Goal: Find specific page/section: Find specific page/section

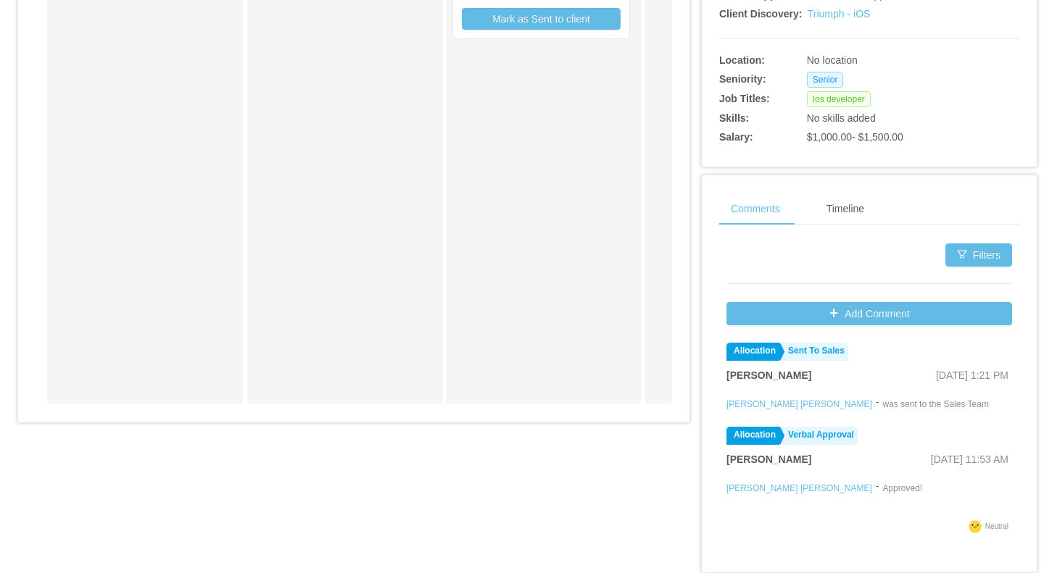
scroll to position [528, 0]
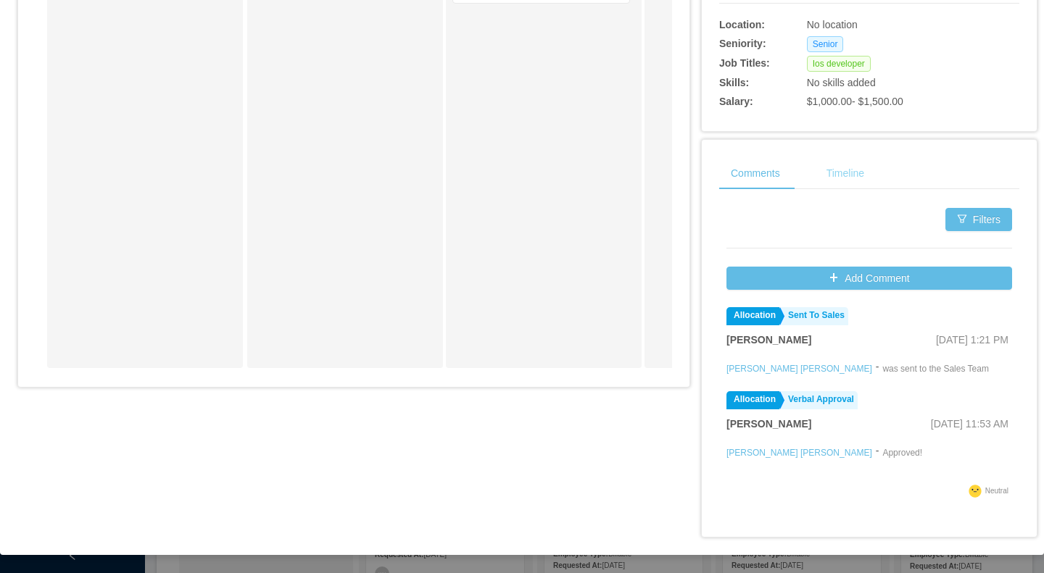
click at [815, 167] on div "Timeline" at bounding box center [845, 173] width 61 height 33
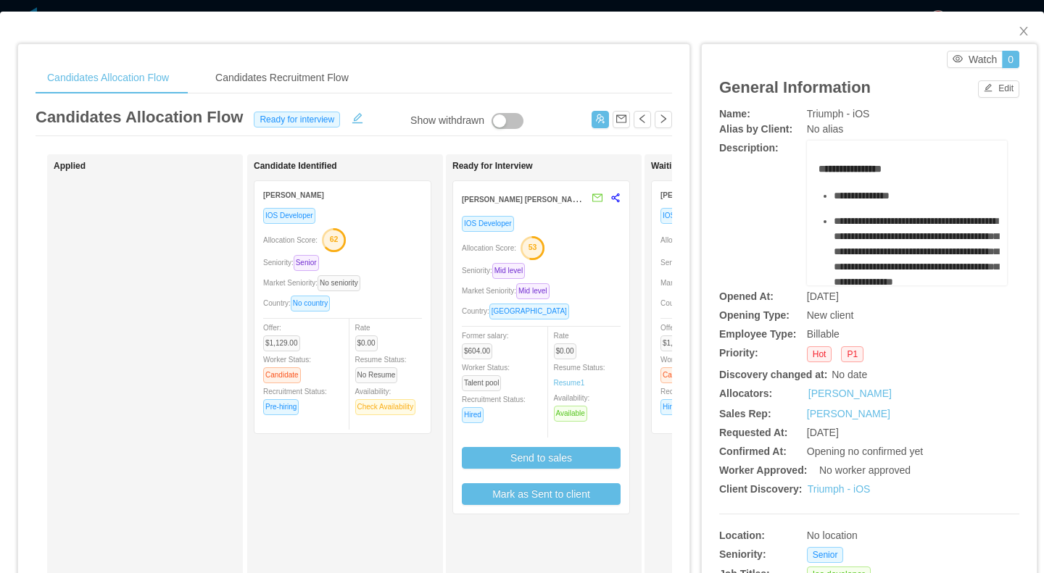
scroll to position [2010, 0]
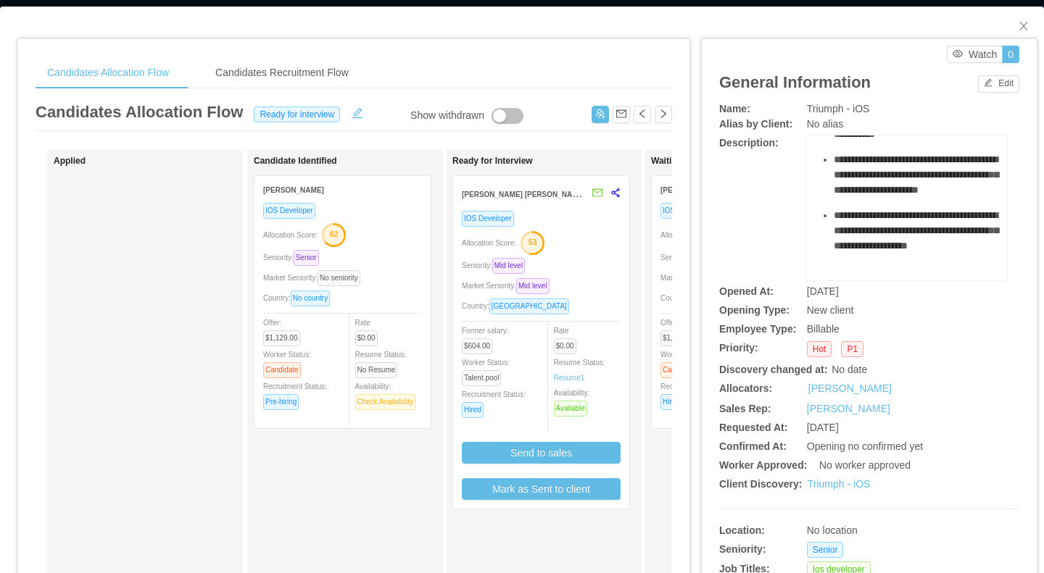
scroll to position [528, 0]
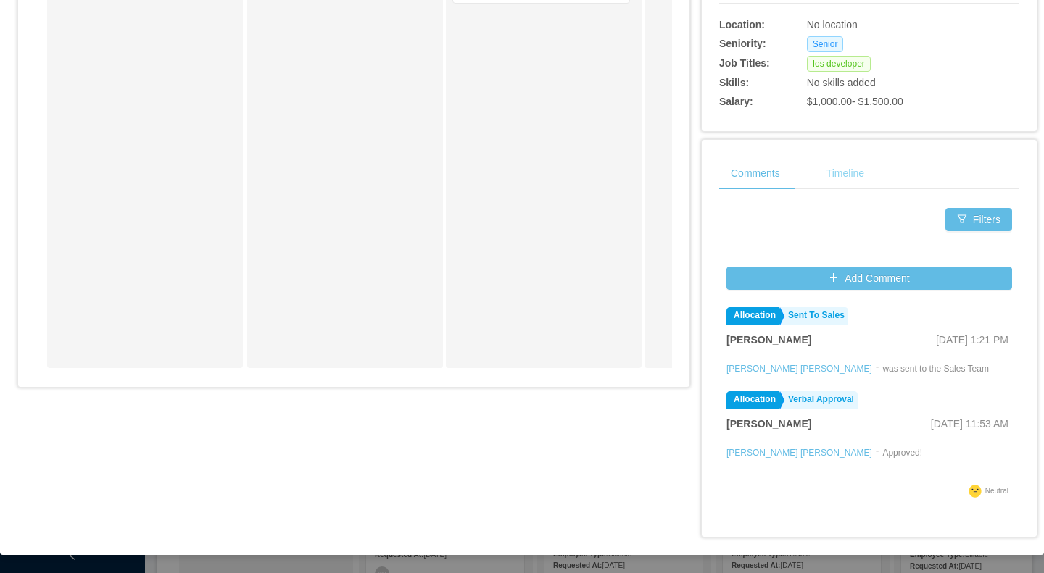
drag, startPoint x: 833, startPoint y: 192, endPoint x: 834, endPoint y: 183, distance: 9.5
click at [833, 192] on div "Comments Timeline Filters Add Comment Allocation Sent To Sales Cristian Fierro …" at bounding box center [869, 356] width 300 height 399
click at [834, 178] on div "Timeline" at bounding box center [845, 173] width 61 height 33
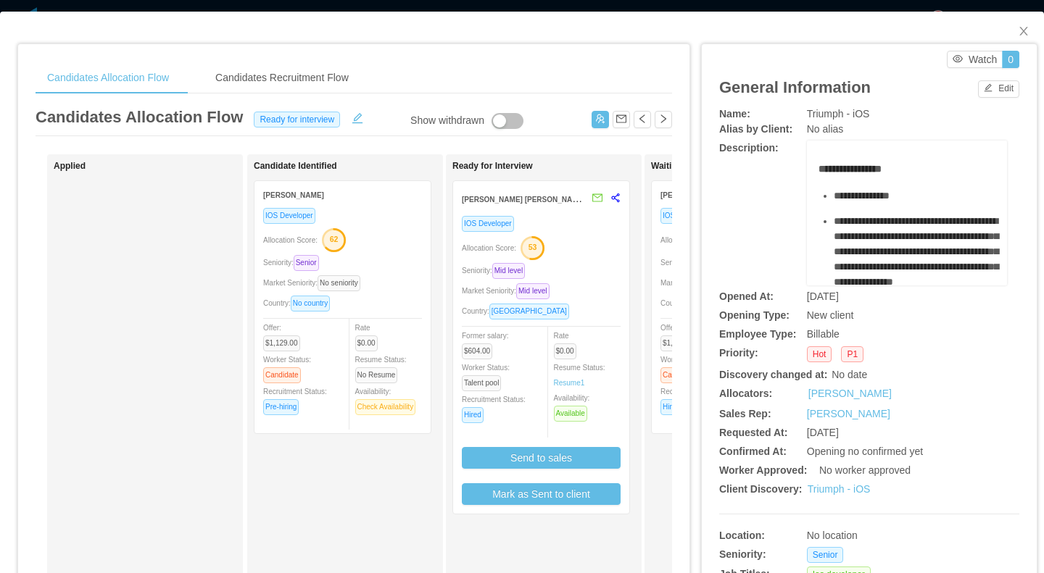
scroll to position [2010, 0]
